Goal: Use online tool/utility: Utilize a website feature to perform a specific function

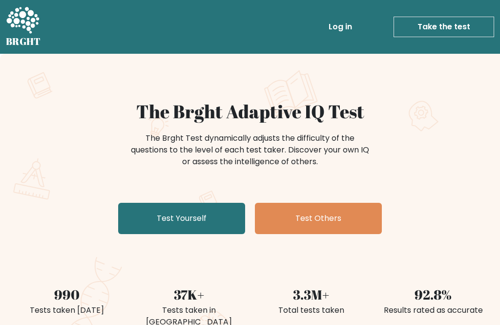
click at [174, 223] on link "Test Yourself" at bounding box center [181, 218] width 127 height 31
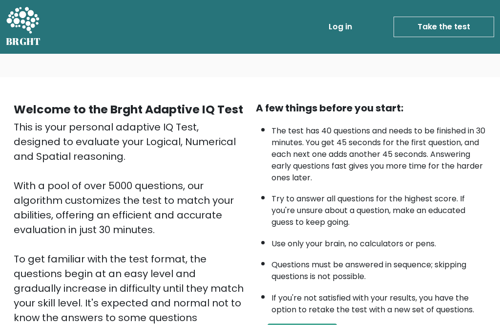
click at [474, 30] on link "Take the test" at bounding box center [444, 27] width 101 height 21
click at [467, 26] on link "Take the test" at bounding box center [444, 27] width 101 height 21
click at [477, 26] on link "Take the test" at bounding box center [444, 27] width 101 height 21
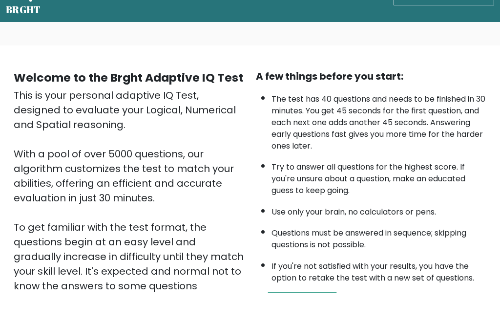
scroll to position [135, 0]
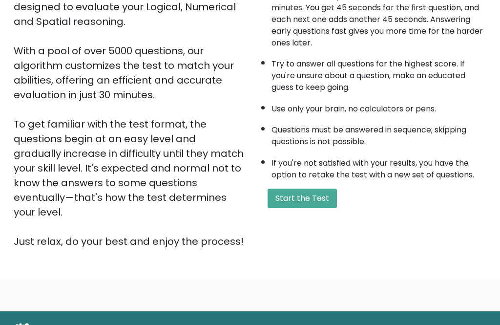
click at [325, 208] on button "Start the Test" at bounding box center [302, 199] width 69 height 20
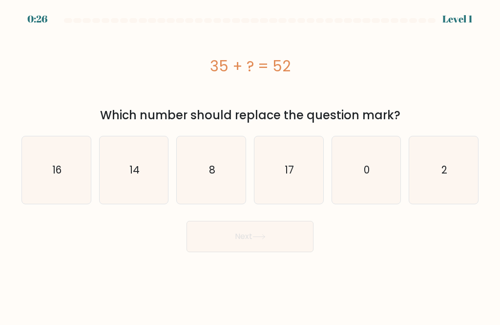
click at [285, 173] on text "17" at bounding box center [289, 170] width 9 height 14
click at [251, 165] on input "d. 17" at bounding box center [250, 164] width 0 height 2
radio input "true"
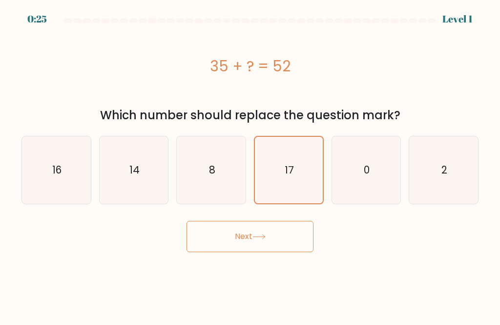
click at [293, 237] on button "Next" at bounding box center [250, 236] width 127 height 31
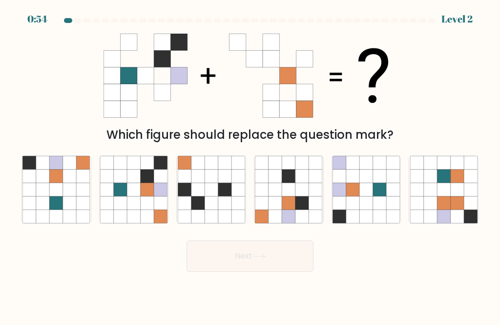
click at [131, 196] on icon at bounding box center [133, 189] width 13 height 13
click at [250, 165] on input "b." at bounding box center [250, 164] width 0 height 2
radio input "true"
